Goal: Transaction & Acquisition: Purchase product/service

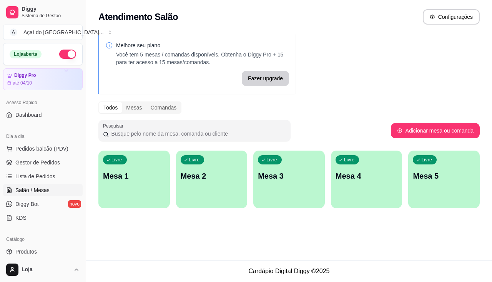
scroll to position [115, 0]
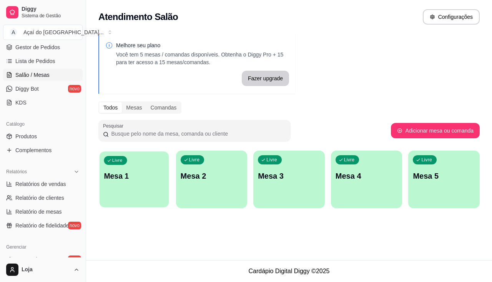
click at [138, 187] on div "Livre Mesa 1" at bounding box center [134, 174] width 69 height 47
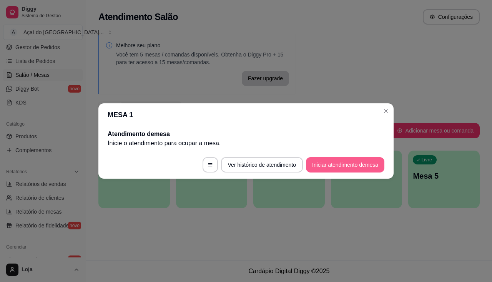
click at [347, 163] on button "Iniciar atendimento de mesa" at bounding box center [345, 164] width 78 height 15
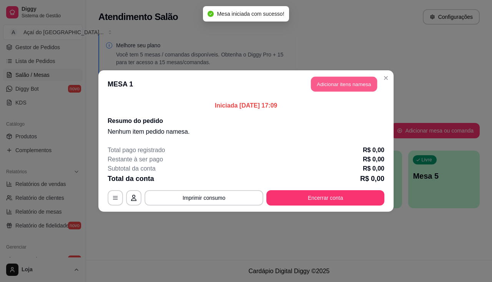
click at [323, 81] on button "Adicionar itens na mesa" at bounding box center [344, 84] width 66 height 15
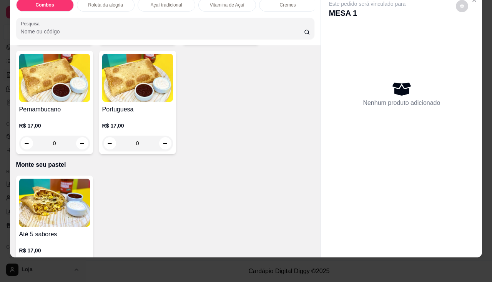
scroll to position [1575, 0]
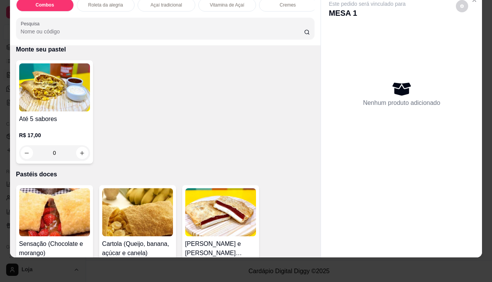
click at [52, 129] on div "R$ 17,00 0" at bounding box center [54, 142] width 71 height 37
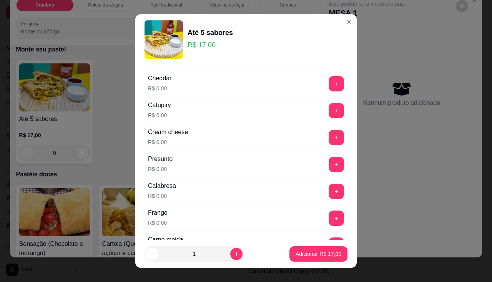
scroll to position [115, 0]
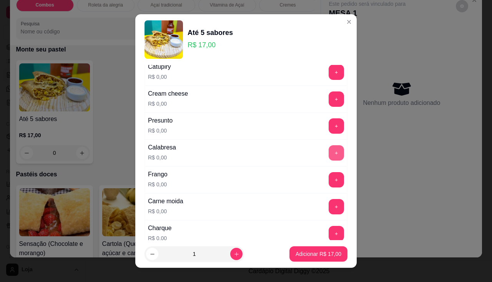
click at [328, 150] on button "+" at bounding box center [335, 152] width 15 height 15
click at [328, 184] on button "+" at bounding box center [335, 179] width 15 height 15
click at [295, 177] on button "-" at bounding box center [302, 179] width 15 height 15
click at [329, 206] on button "+" at bounding box center [336, 206] width 15 height 15
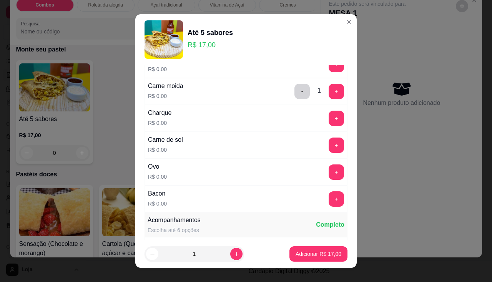
scroll to position [269, 0]
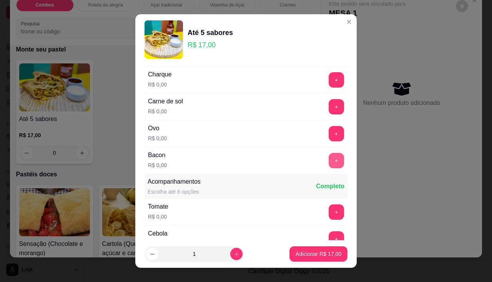
click at [328, 166] on button "+" at bounding box center [335, 160] width 15 height 15
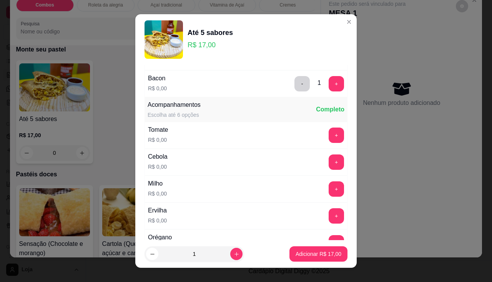
scroll to position [384, 0]
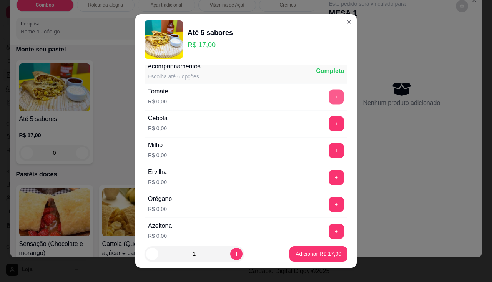
click at [329, 97] on button "+" at bounding box center [336, 96] width 15 height 15
click at [329, 123] on button "+" at bounding box center [336, 123] width 15 height 15
click at [329, 202] on button "+" at bounding box center [336, 204] width 15 height 15
click at [328, 226] on button "+" at bounding box center [335, 231] width 15 height 15
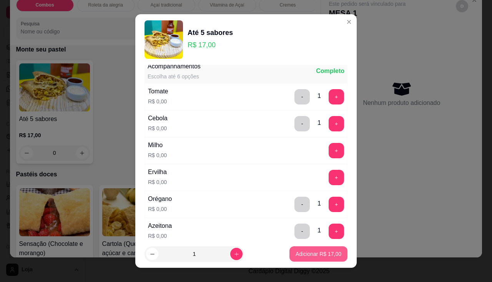
click at [317, 256] on p "Adicionar R$ 17,00" at bounding box center [318, 254] width 46 height 8
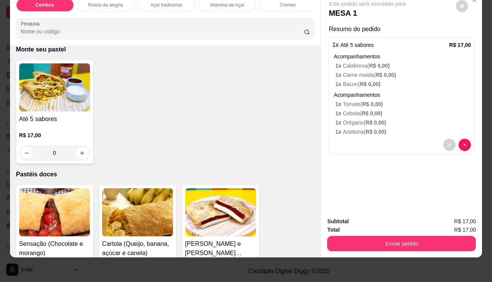
click at [46, 123] on h4 "Até 5 sabores" at bounding box center [54, 118] width 71 height 9
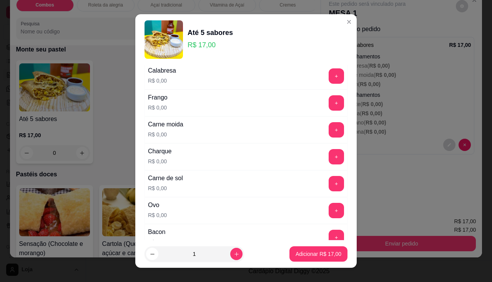
scroll to position [231, 0]
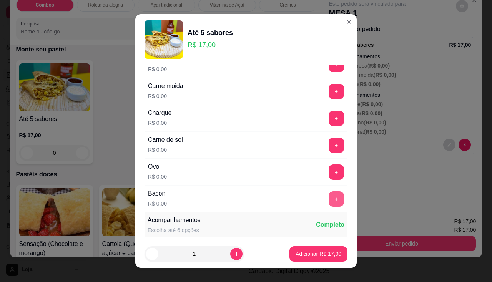
click at [328, 195] on button "+" at bounding box center [335, 198] width 15 height 15
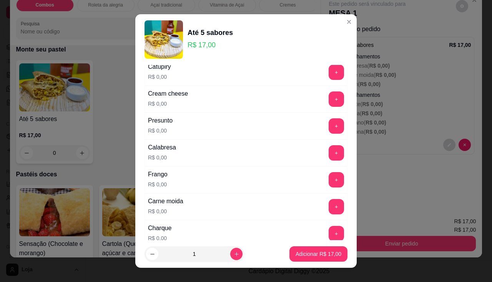
scroll to position [77, 0]
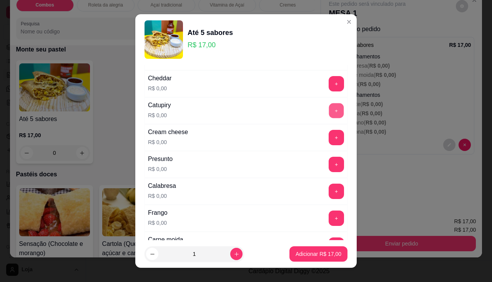
click at [329, 115] on button "+" at bounding box center [336, 110] width 15 height 15
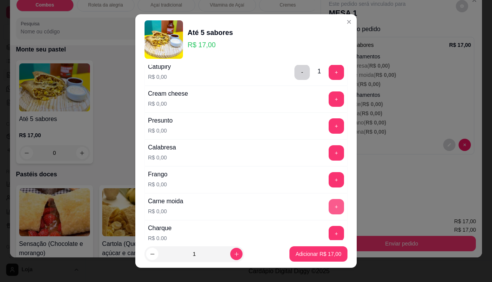
click at [328, 199] on button "+" at bounding box center [335, 206] width 15 height 15
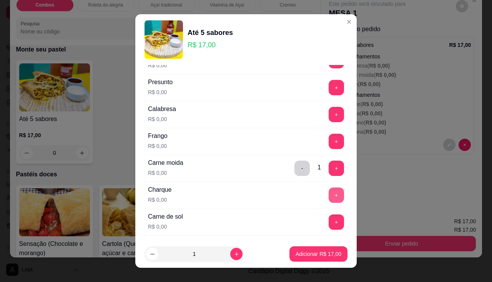
scroll to position [231, 0]
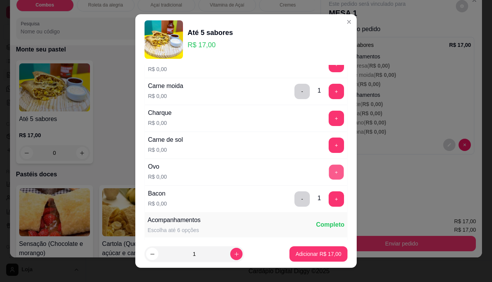
click at [329, 169] on button "+" at bounding box center [336, 171] width 15 height 15
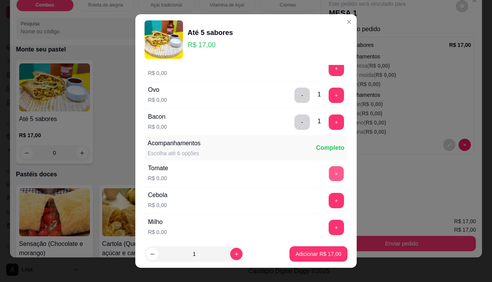
click at [329, 168] on button "+" at bounding box center [336, 173] width 15 height 15
click at [328, 201] on button "+" at bounding box center [335, 200] width 15 height 15
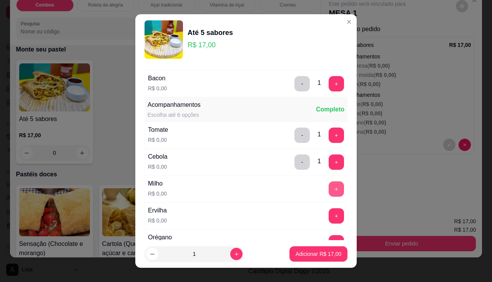
click at [328, 188] on button "+" at bounding box center [335, 188] width 15 height 15
click at [329, 219] on button "+" at bounding box center [336, 215] width 15 height 15
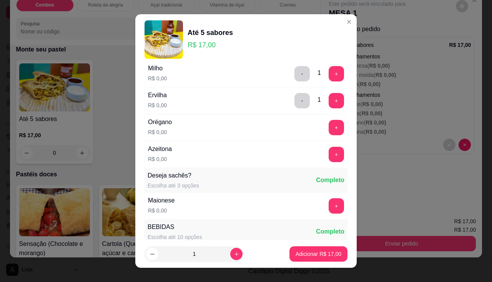
click at [324, 136] on div "Orégano R$ 0,00 +" at bounding box center [245, 127] width 203 height 27
click at [328, 128] on button "+" at bounding box center [335, 127] width 15 height 15
click at [329, 152] on button "+" at bounding box center [336, 154] width 15 height 15
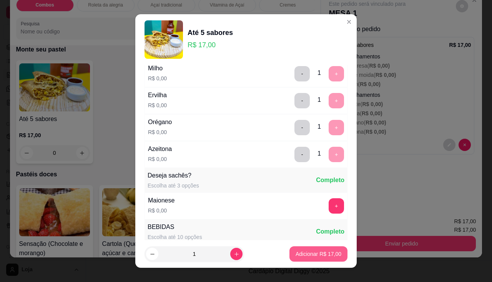
click at [331, 258] on button "Adicionar R$ 17,00" at bounding box center [318, 253] width 58 height 15
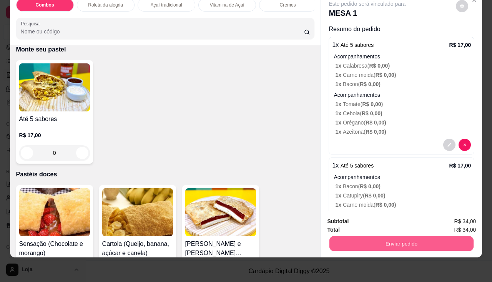
click at [382, 243] on button "Enviar pedido" at bounding box center [401, 243] width 144 height 15
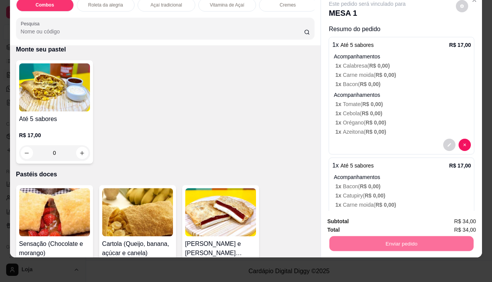
click at [375, 224] on button "Não registrar e enviar pedido" at bounding box center [376, 219] width 78 height 14
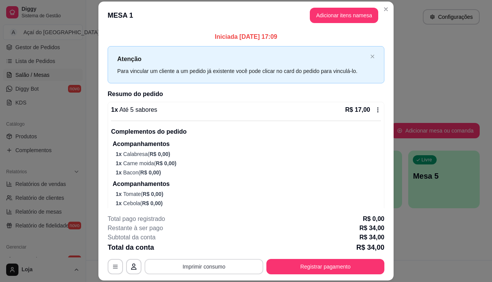
click at [207, 268] on button "Imprimir consumo" at bounding box center [203, 266] width 119 height 15
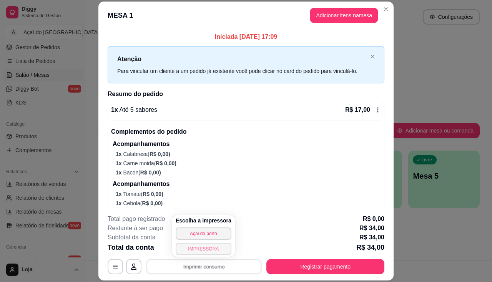
click at [198, 248] on button "IMPRESSORA" at bounding box center [204, 249] width 56 height 12
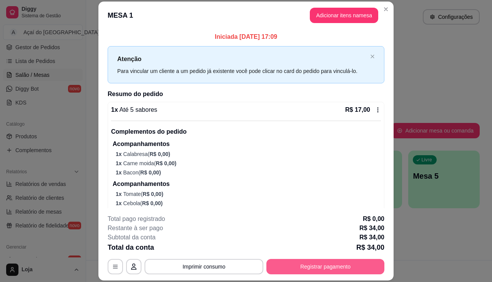
click at [327, 274] on button "Registrar pagamento" at bounding box center [325, 266] width 118 height 15
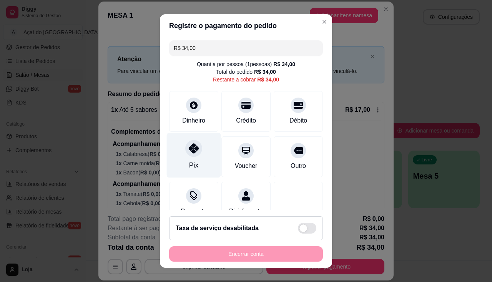
click at [190, 154] on div at bounding box center [193, 148] width 17 height 17
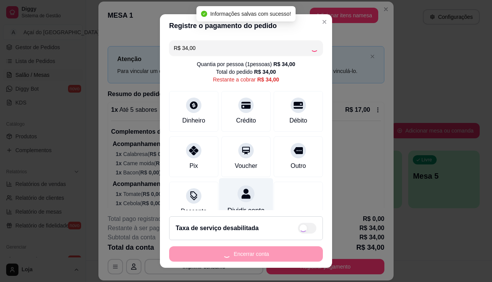
type input "R$ 0,00"
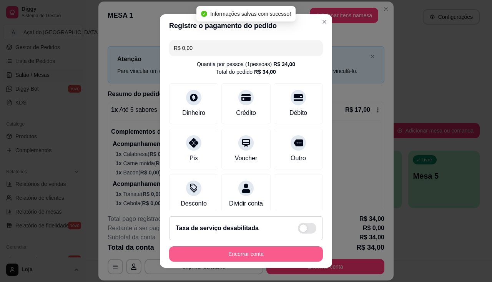
click at [250, 254] on button "Encerrar conta" at bounding box center [246, 253] width 154 height 15
